Goal: Register for event/course

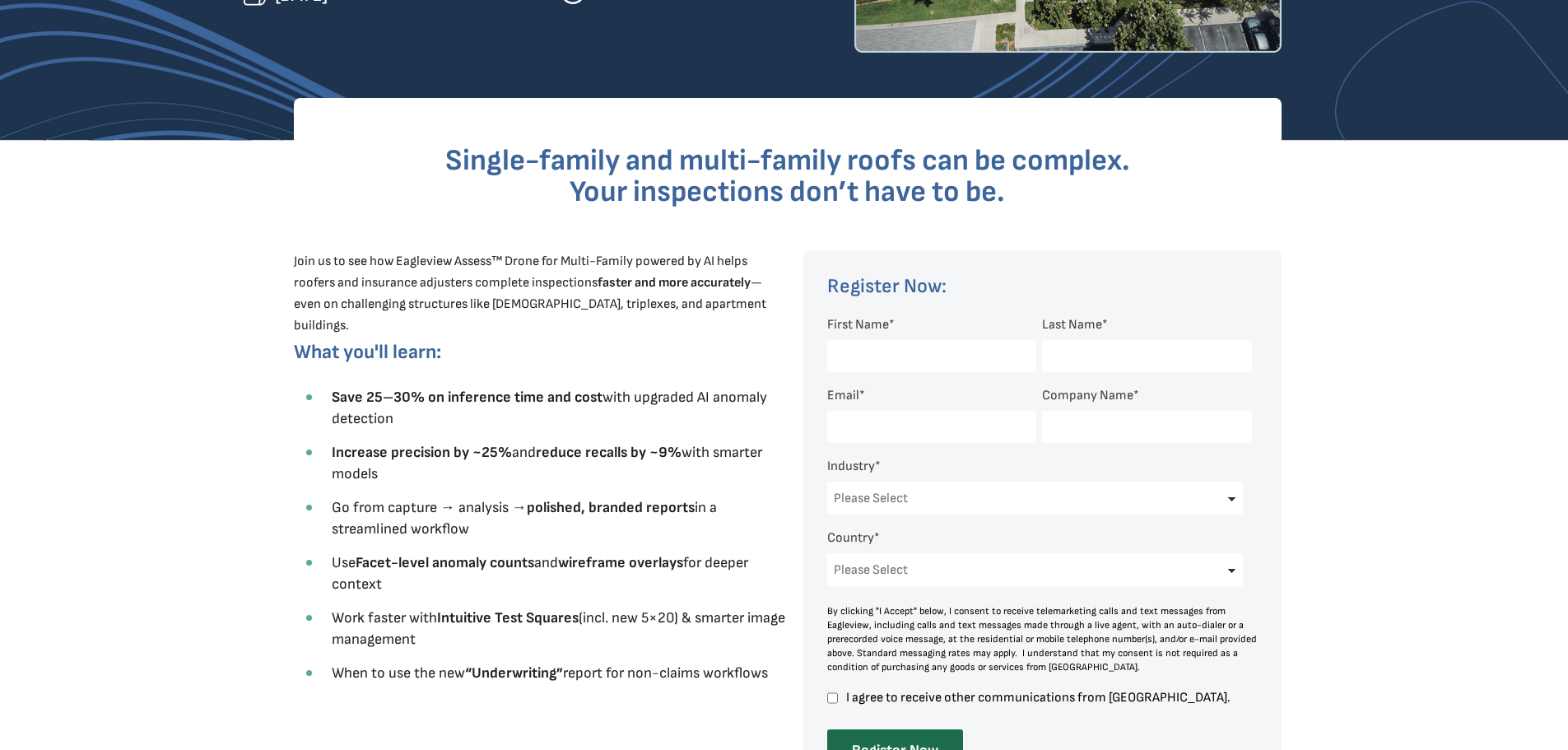
scroll to position [329, 0]
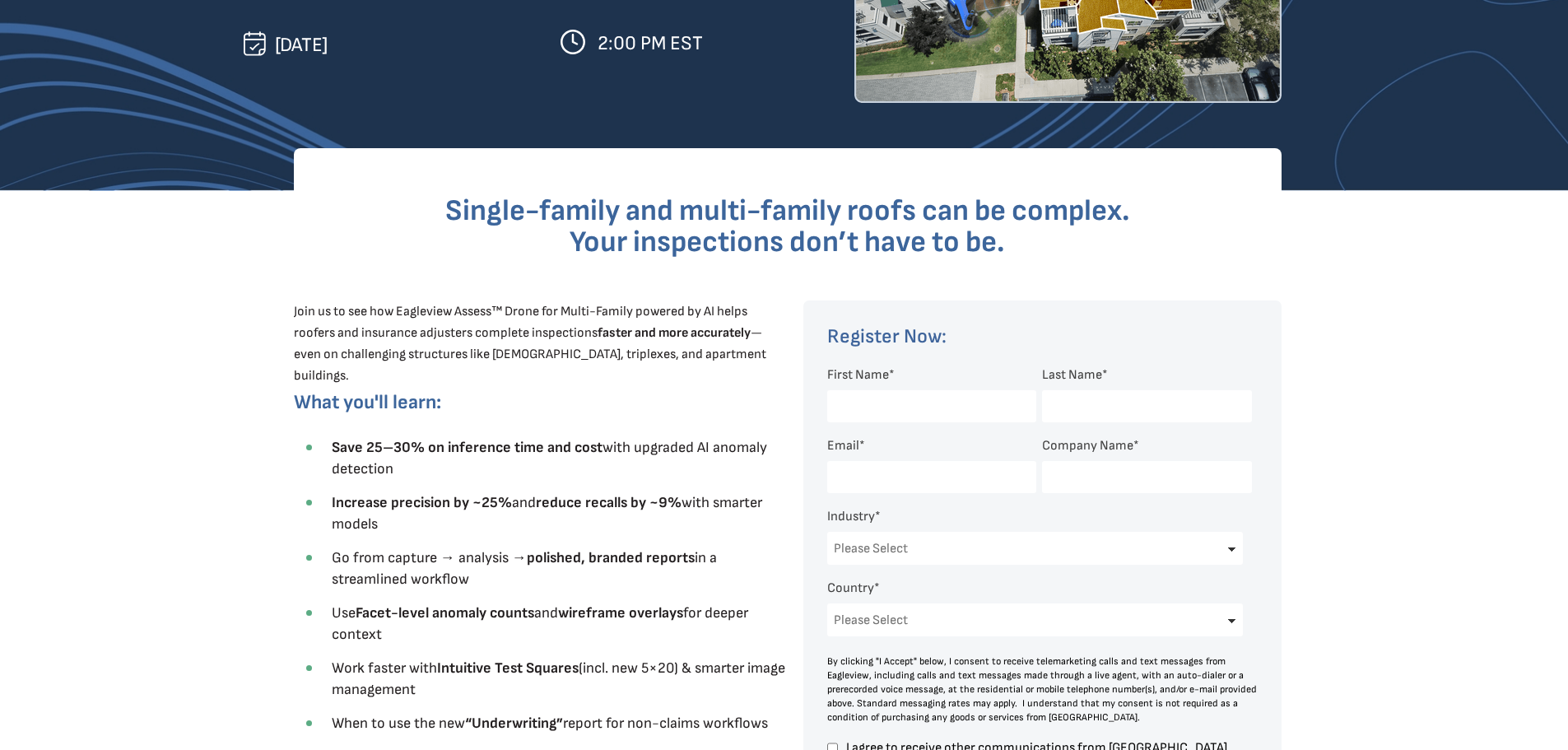
click at [940, 410] on input "First Name *" at bounding box center [932, 406] width 209 height 32
type input "Carter"
type input "Garris"
type input "carter@raleighresidentialexteriors.com"
click at [1070, 478] on input "Company Name *" at bounding box center [1147, 477] width 209 height 32
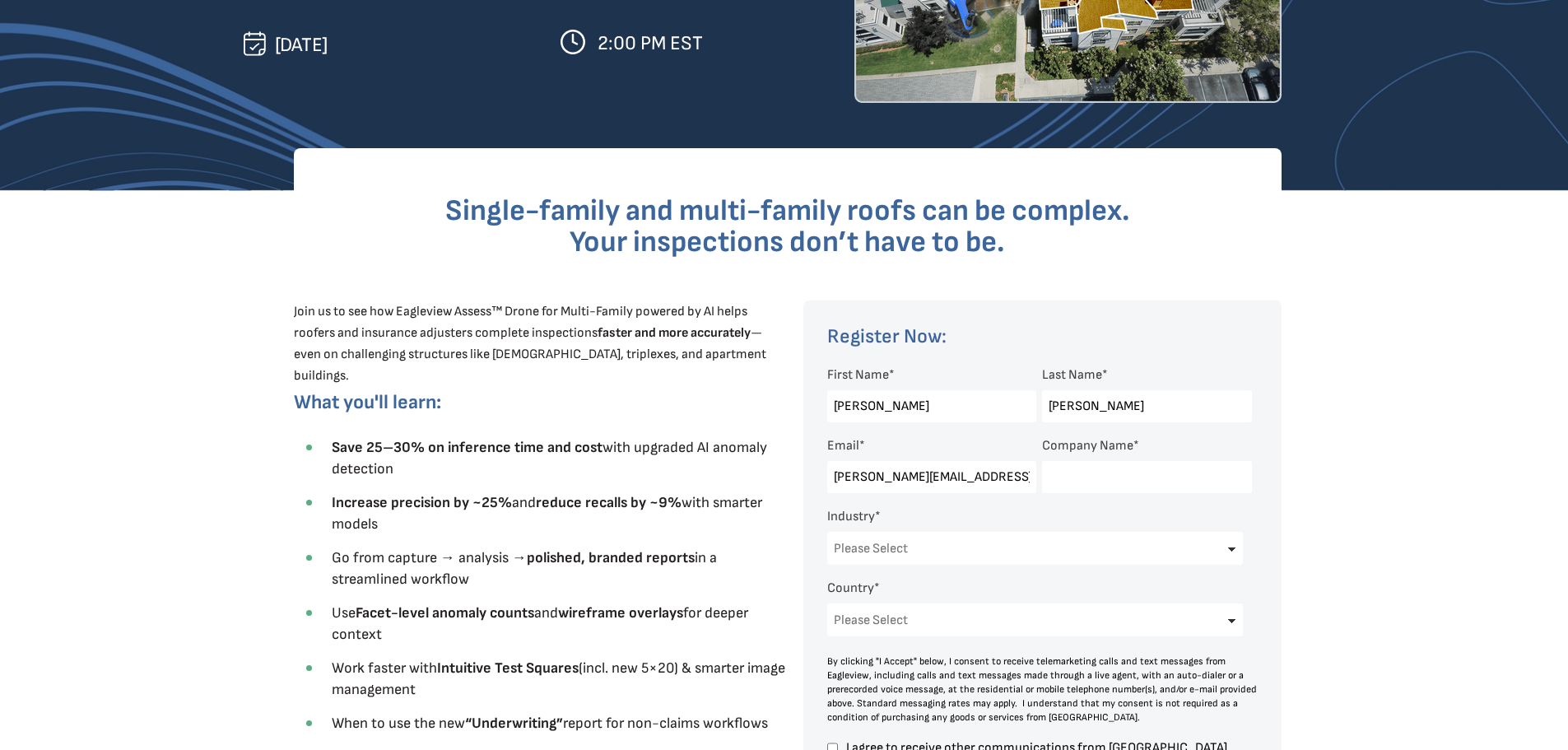
type input "Raleigh Residential Exteriors"
select select "United States"
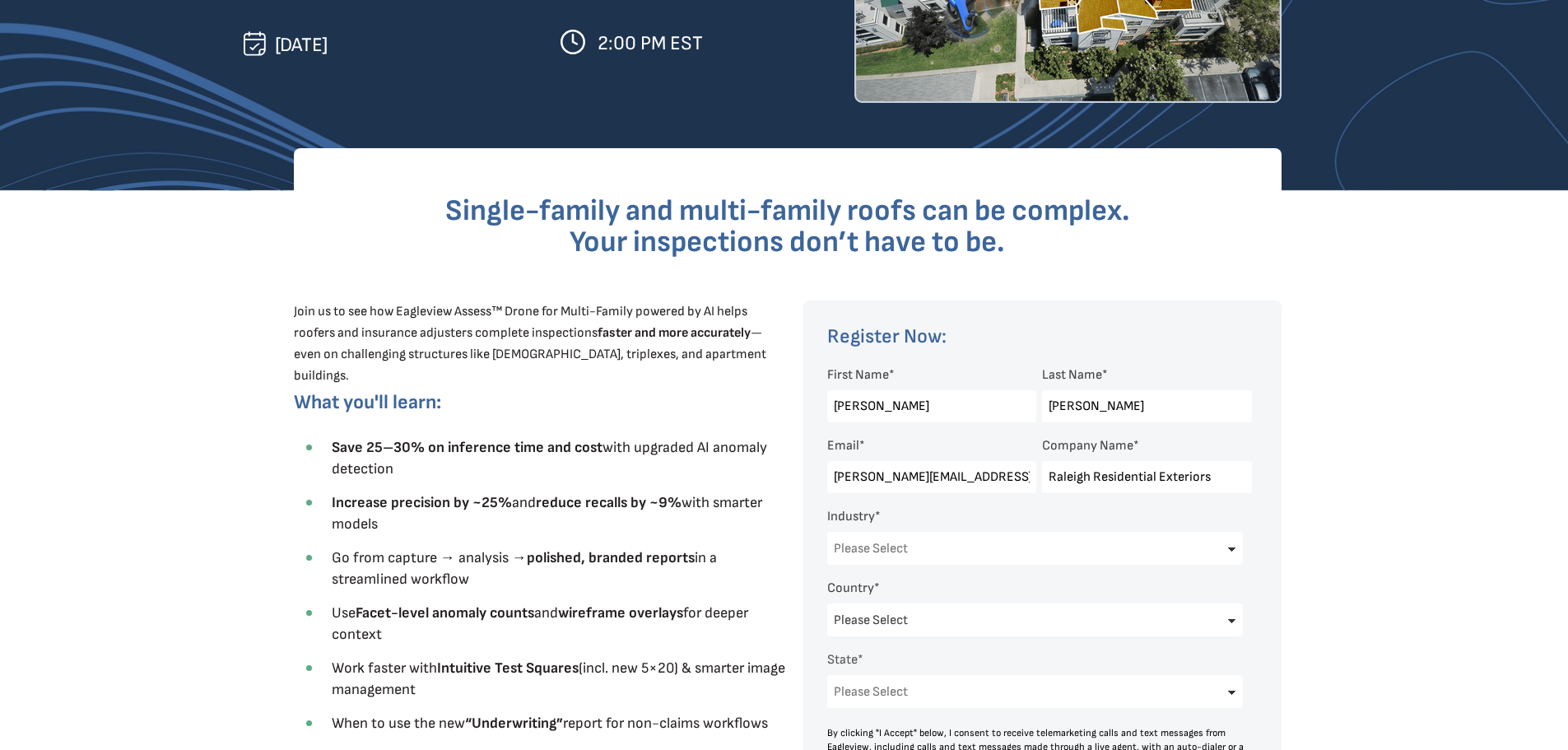
select select "[US_STATE]"
click at [1315, 518] on div at bounding box center [784, 643] width 1081 height 903
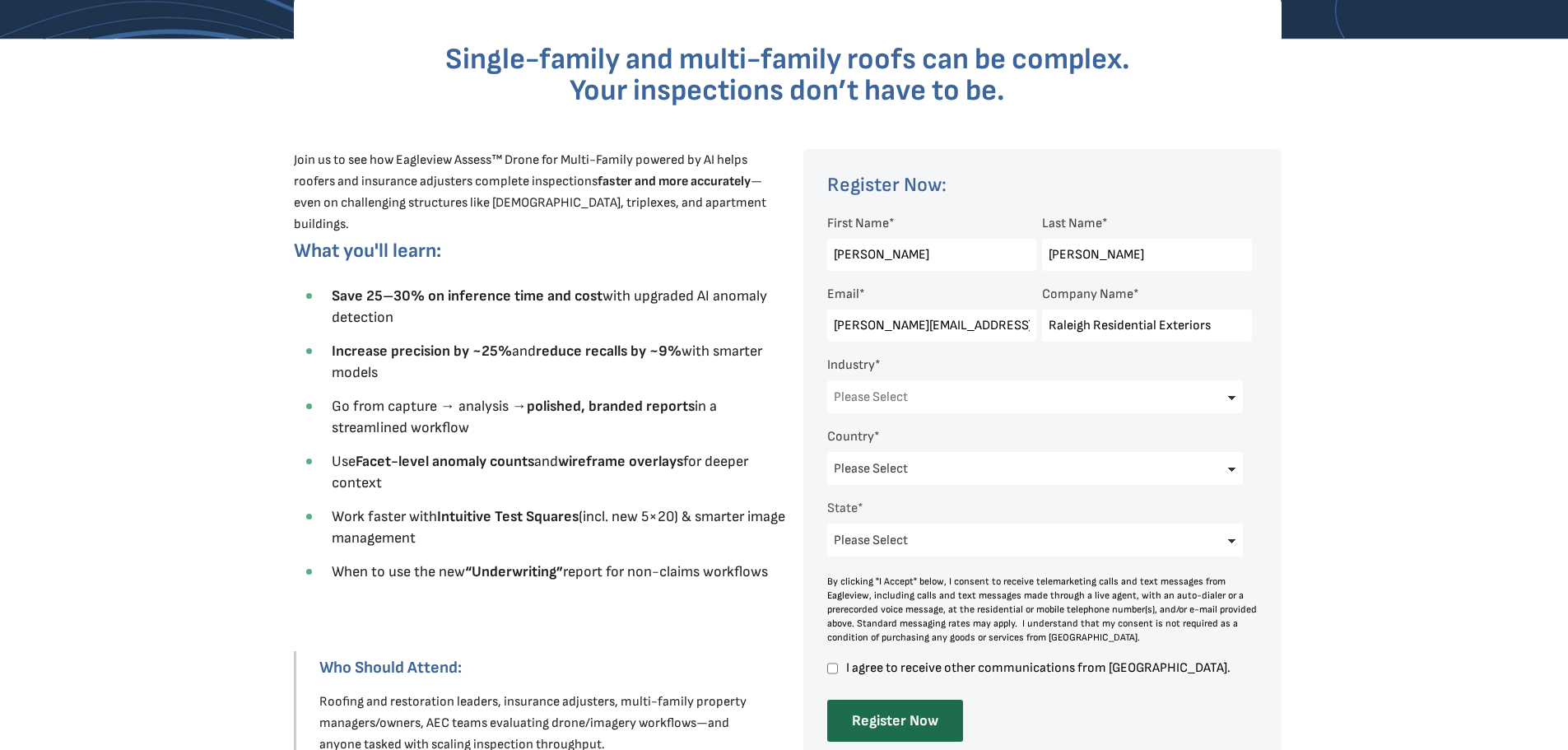
scroll to position [494, 0]
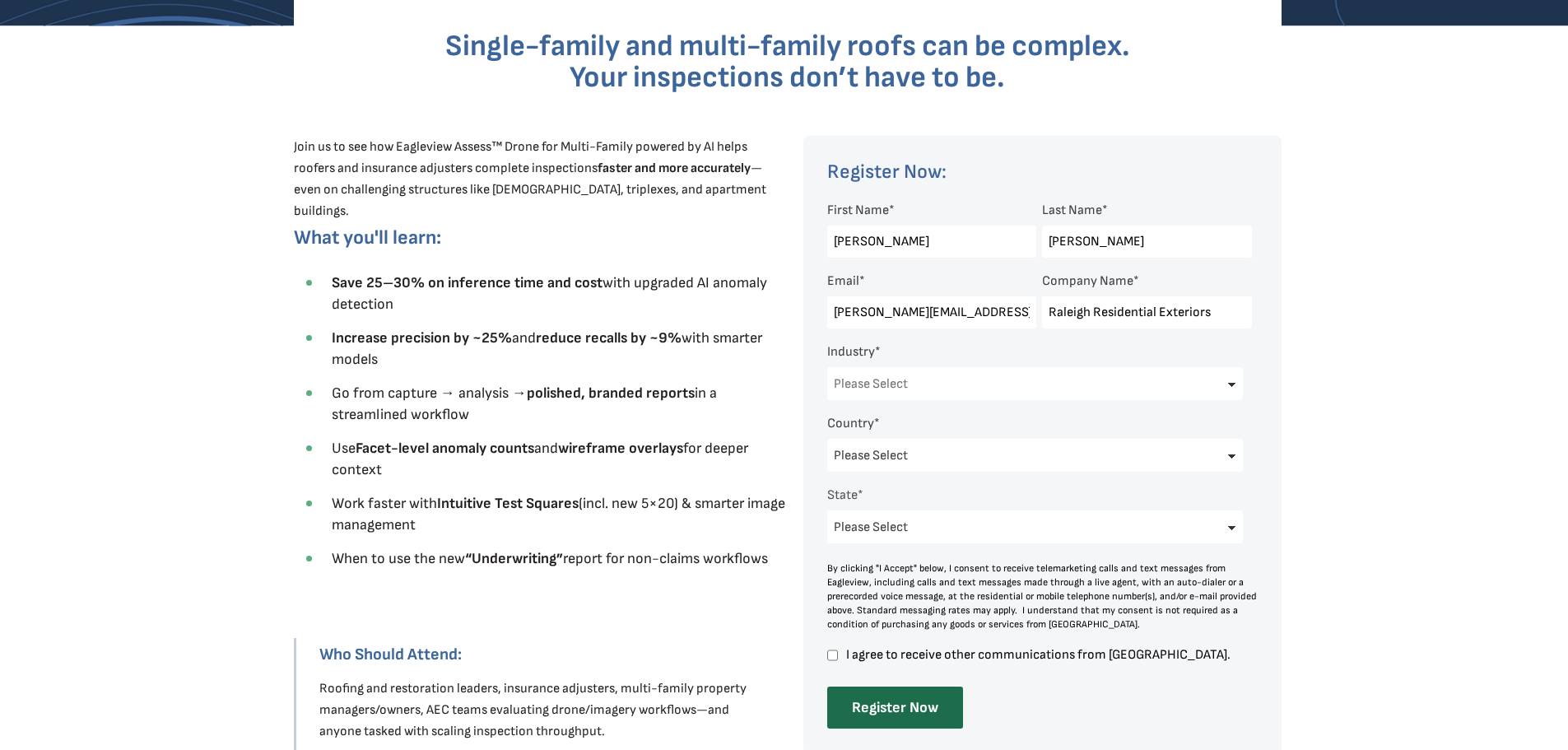
click at [1053, 385] on select "Please Select Architects & Engineering Construction Electric/Gas Utilities Gove…" at bounding box center [1035, 383] width 416 height 33
select select "Construction"
click at [828, 367] on select "Please Select Architects & Engineering Construction Electric/Gas Utilities Gove…" at bounding box center [1035, 383] width 416 height 33
click at [835, 654] on input "I agree to receive other communications from Eagleview." at bounding box center [833, 655] width 11 height 15
checkbox input "true"
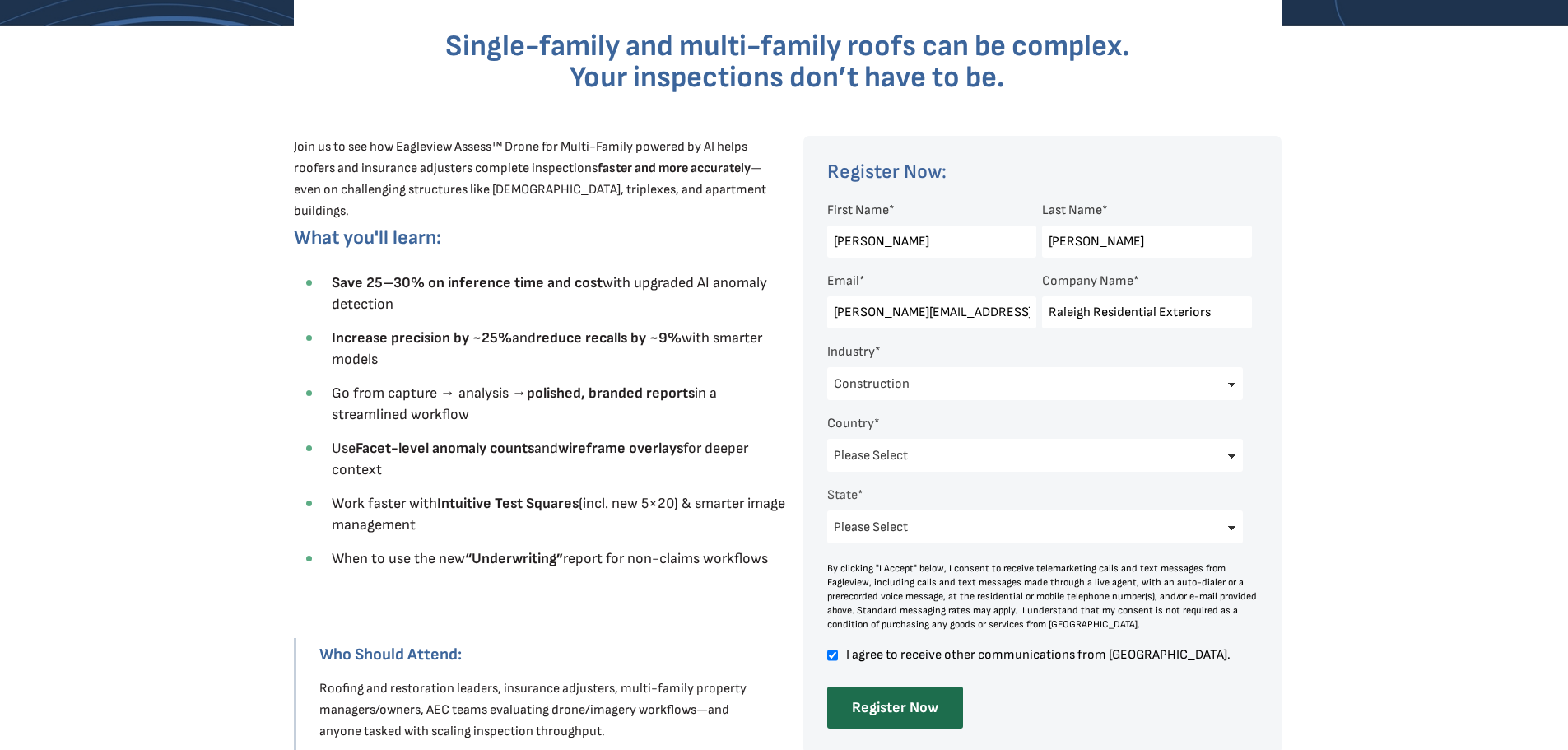
click at [1008, 316] on input "carter@raleighresidentialexteriors.com" at bounding box center [932, 313] width 209 height 32
click at [1328, 303] on div at bounding box center [784, 478] width 1568 height 903
click at [902, 710] on input "Register Now" at bounding box center [895, 708] width 136 height 42
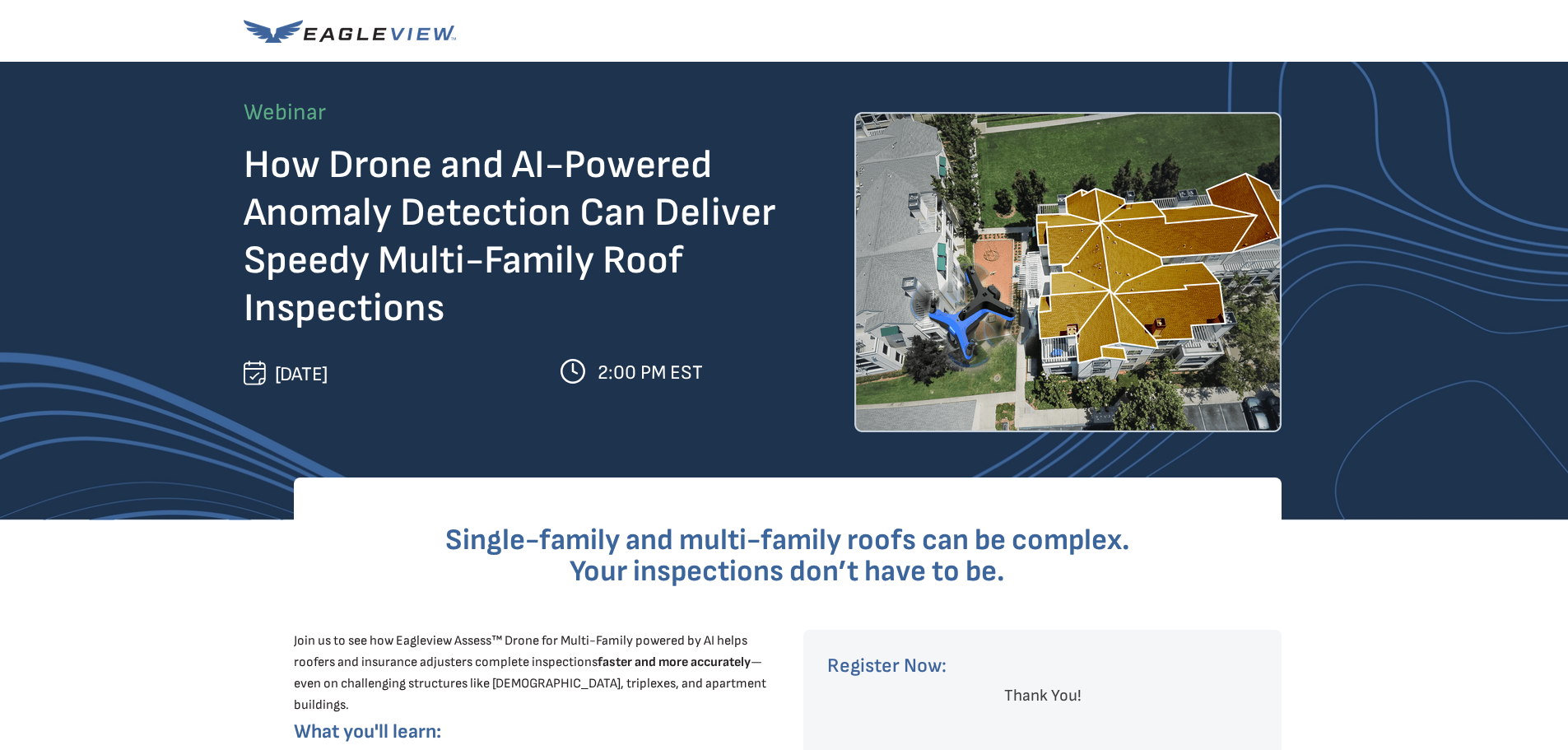
click at [393, 31] on img at bounding box center [350, 32] width 213 height 23
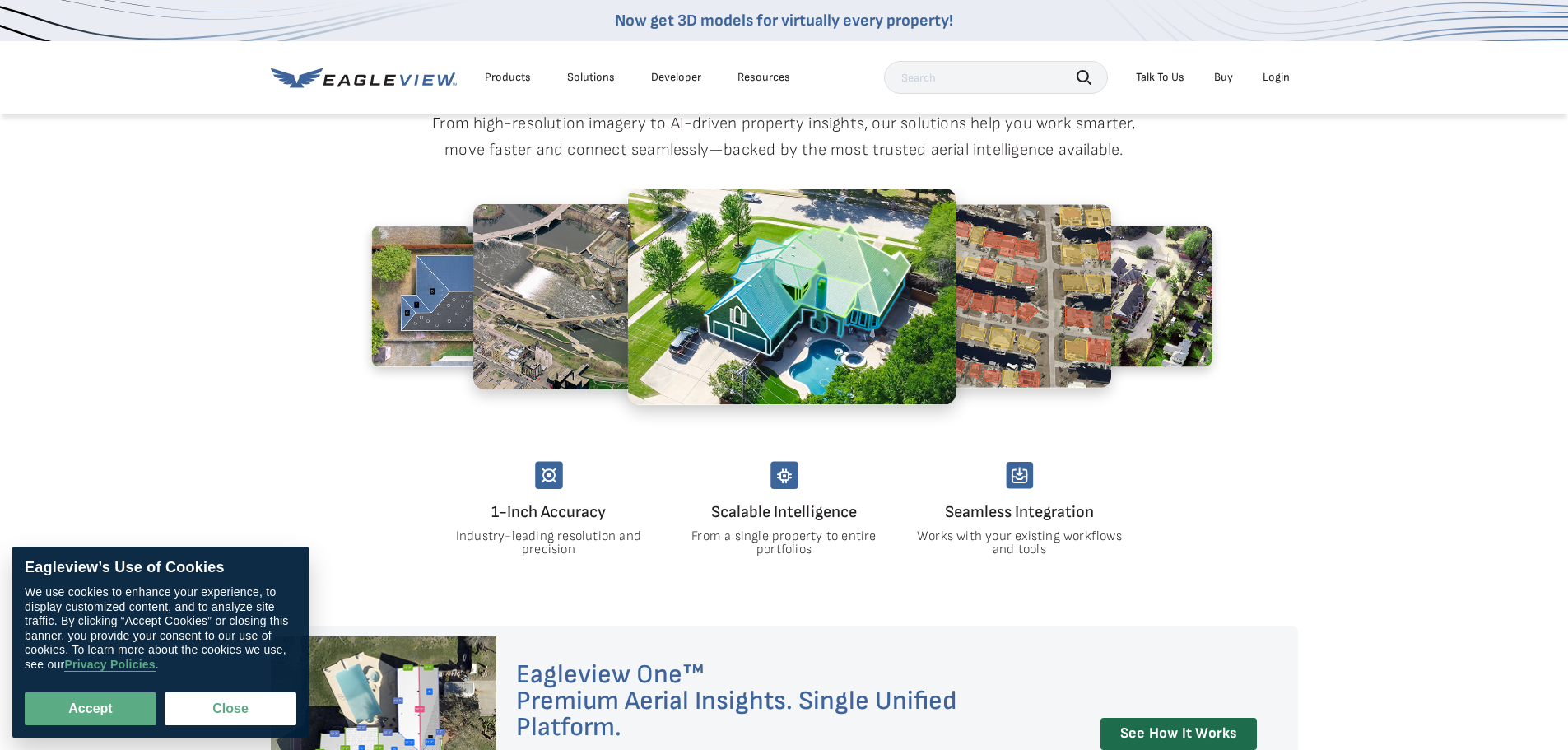
scroll to position [1070, 0]
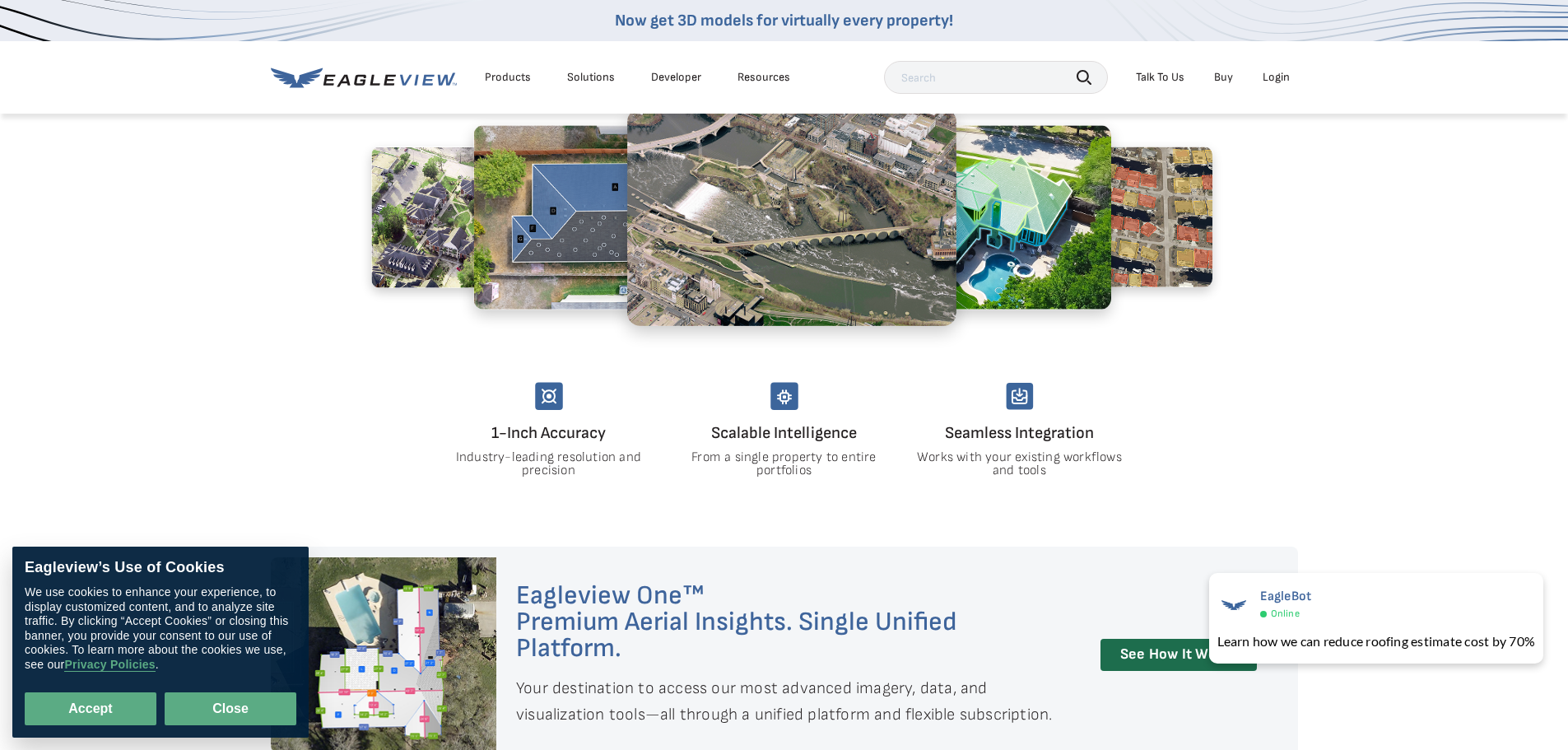
click at [230, 709] on button "Close" at bounding box center [230, 708] width 132 height 33
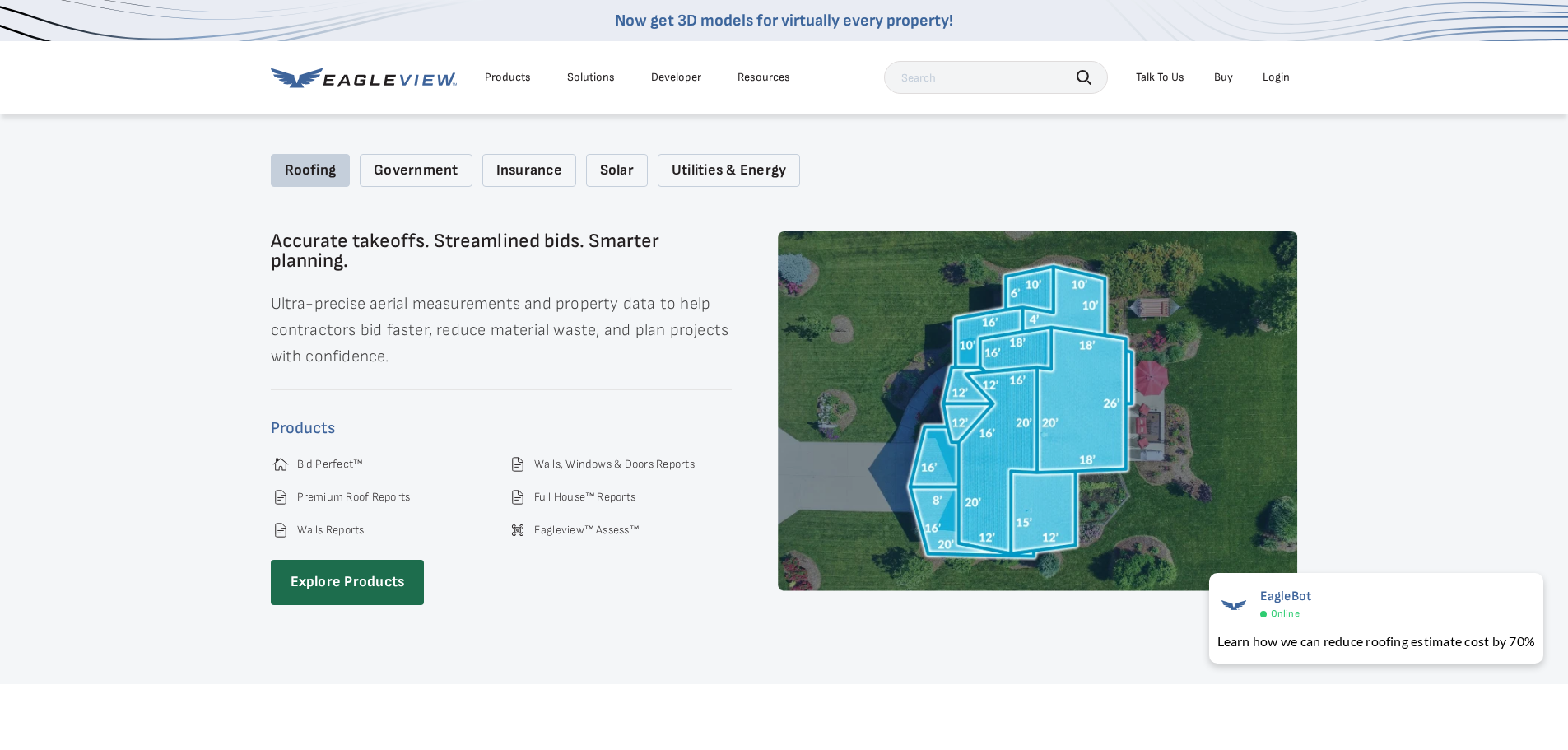
scroll to position [2470, 0]
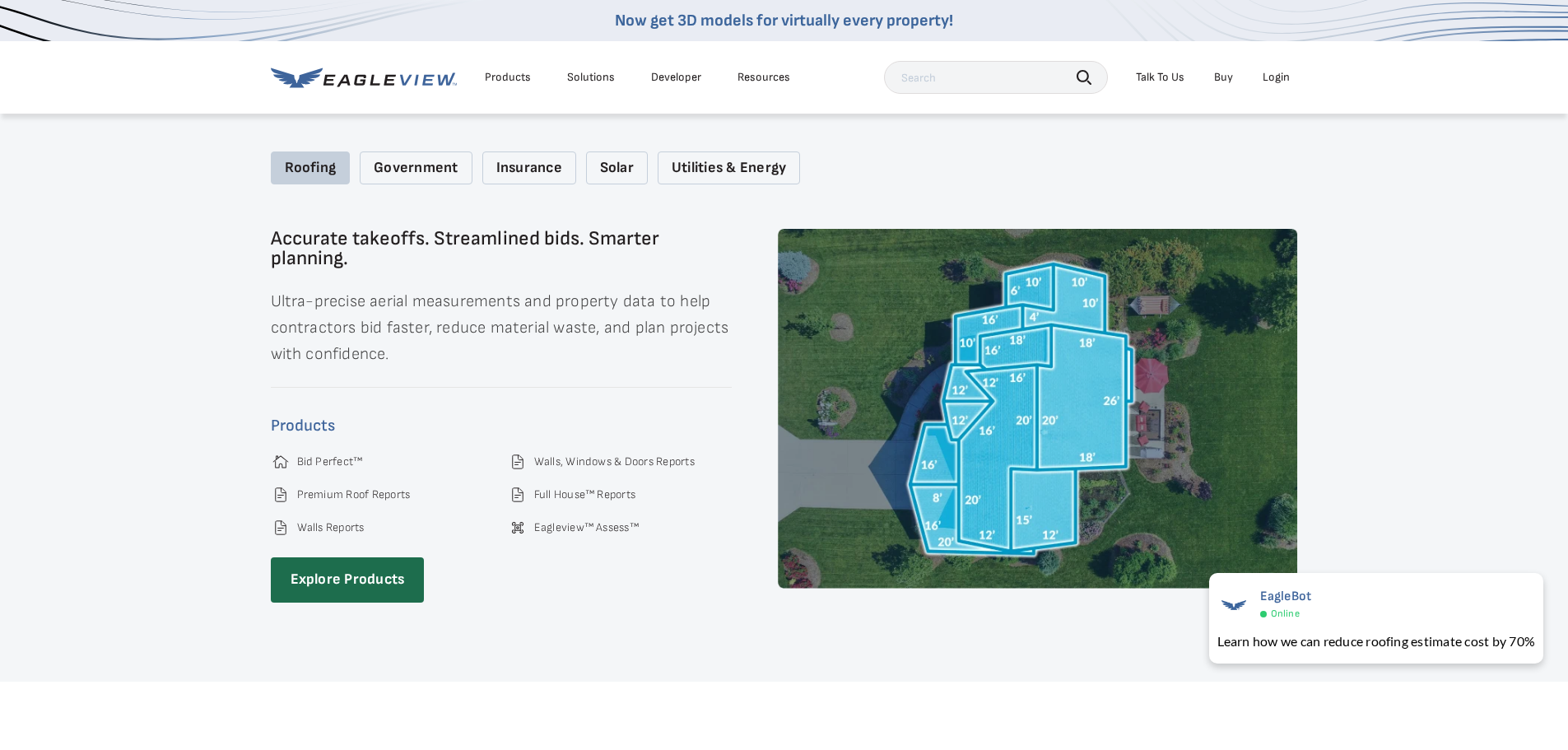
click at [414, 152] on div "Government" at bounding box center [415, 168] width 112 height 34
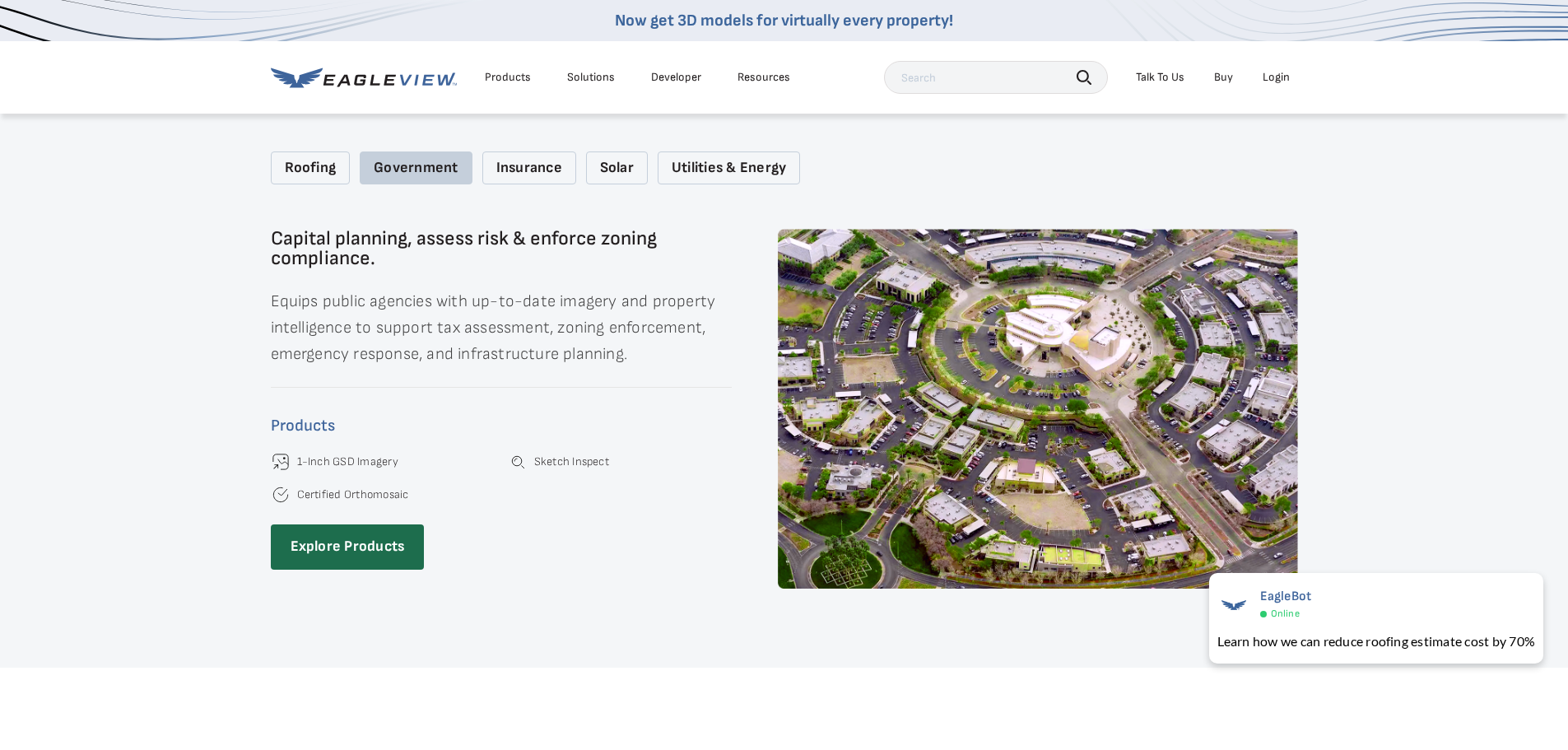
click at [530, 156] on div "Insurance" at bounding box center [529, 168] width 94 height 34
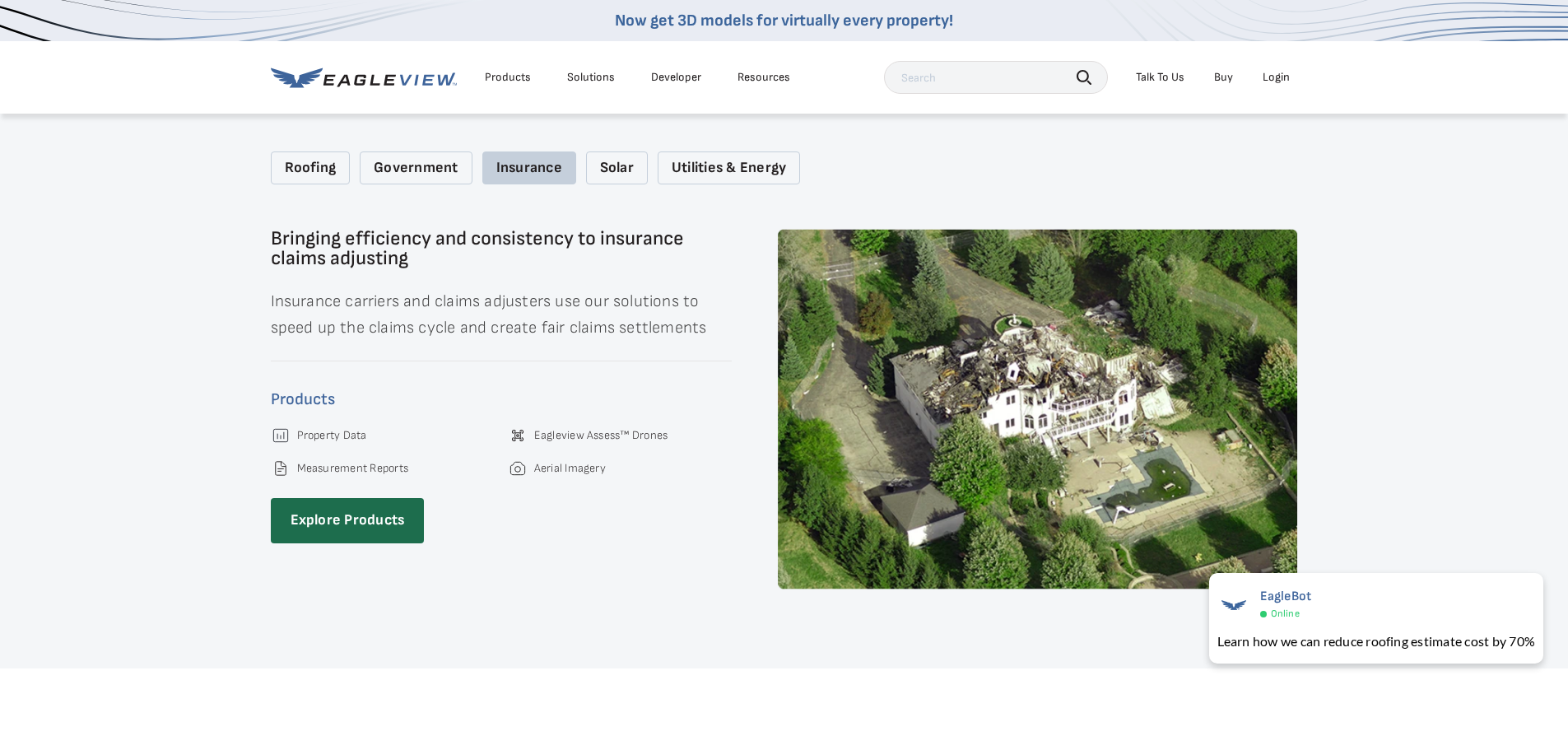
click at [636, 156] on div "Solar" at bounding box center [617, 168] width 62 height 34
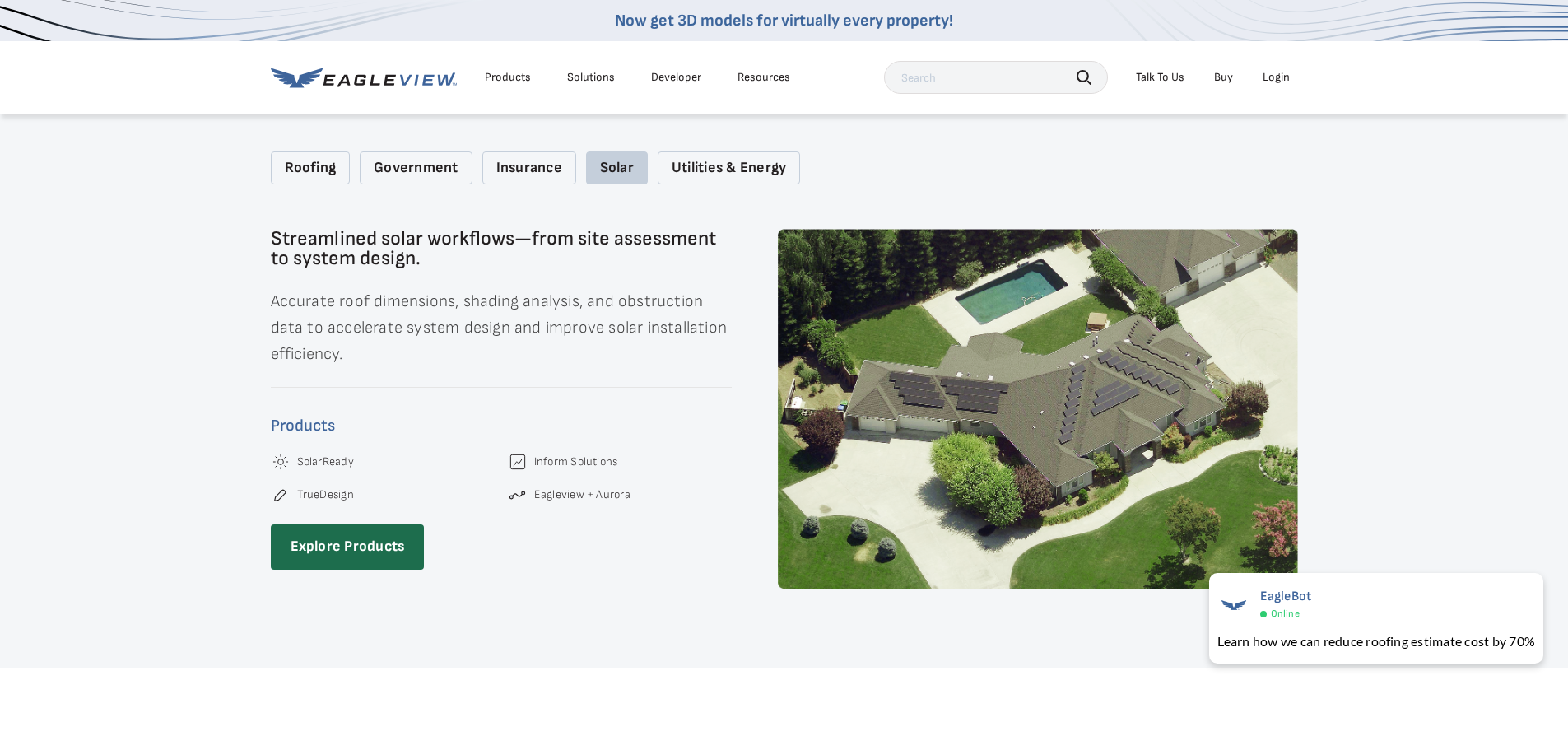
click at [680, 156] on div "Utilities & Energy" at bounding box center [729, 168] width 142 height 34
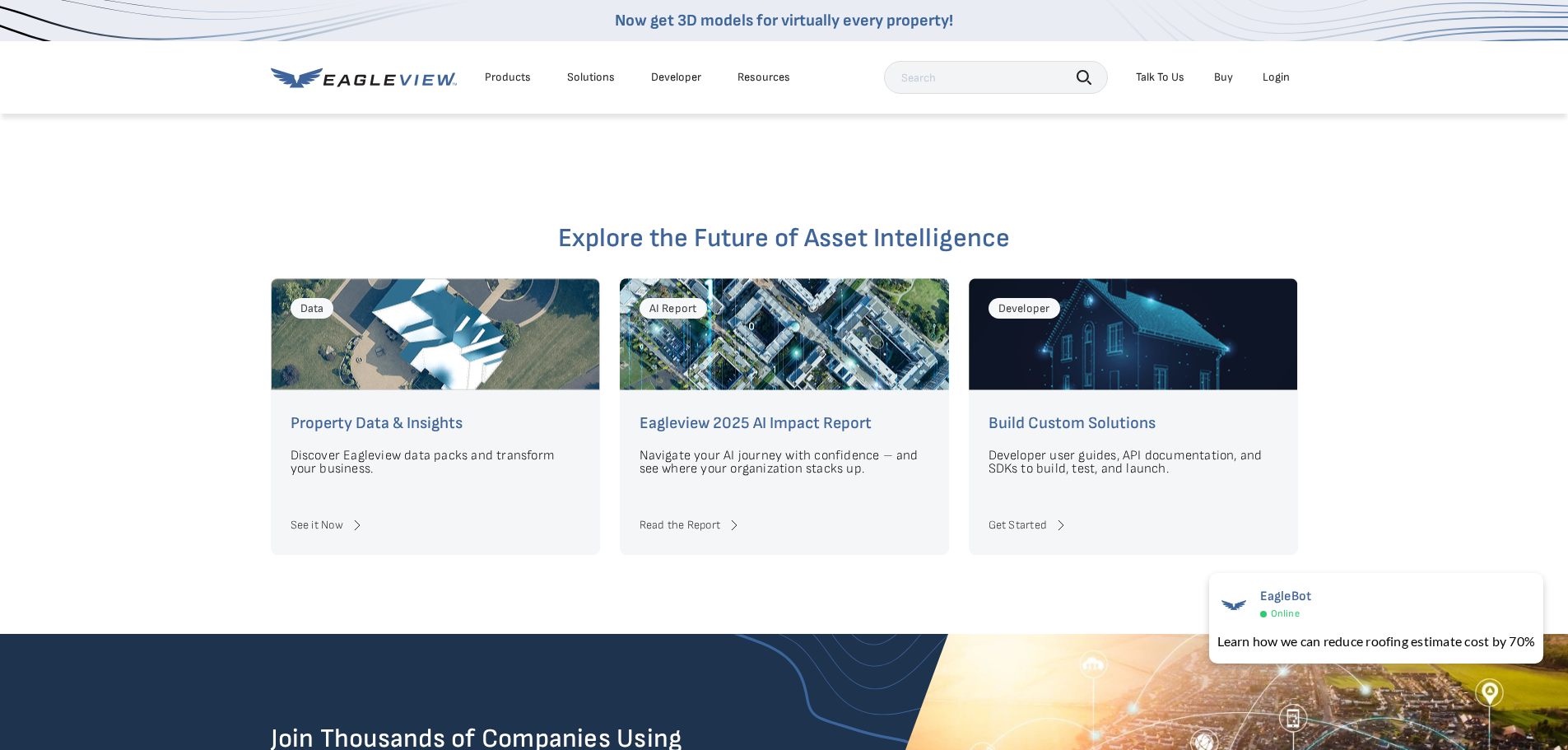
scroll to position [3788, 0]
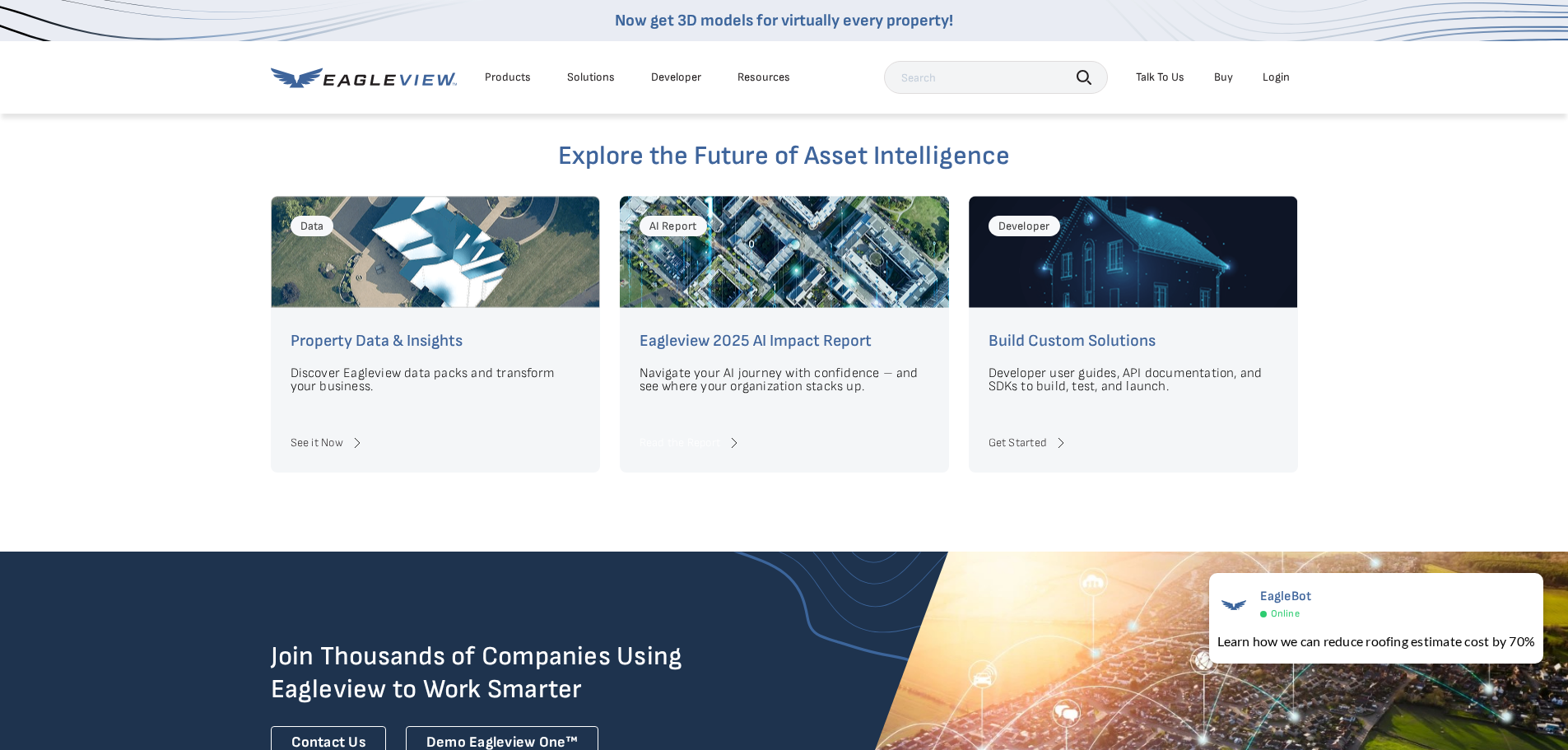
click at [700, 433] on link "Read the Report" at bounding box center [785, 443] width 290 height 20
